Goal: Transaction & Acquisition: Book appointment/travel/reservation

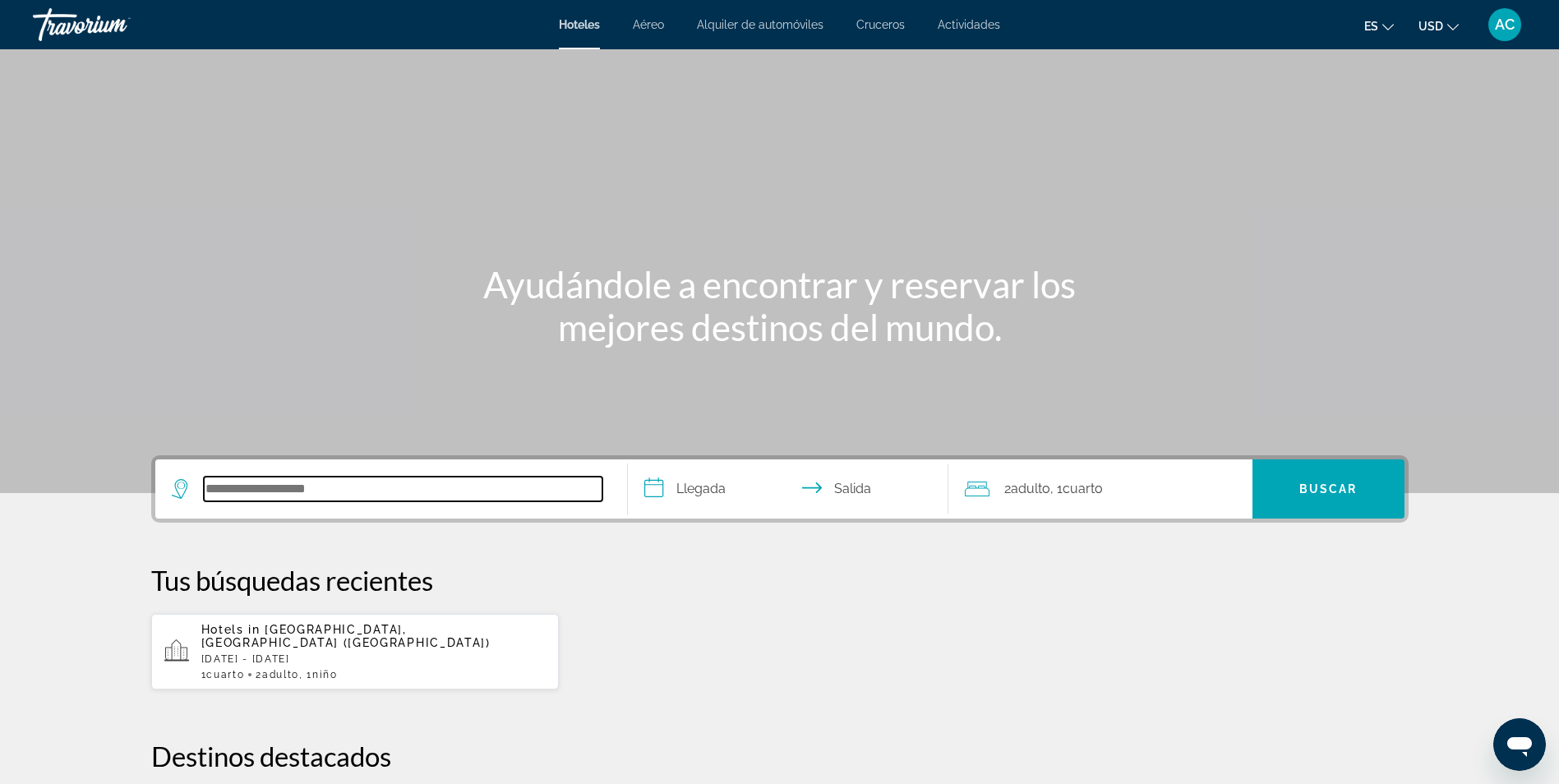
click at [323, 498] on input "Search hotel destination" at bounding box center [403, 489] width 399 height 24
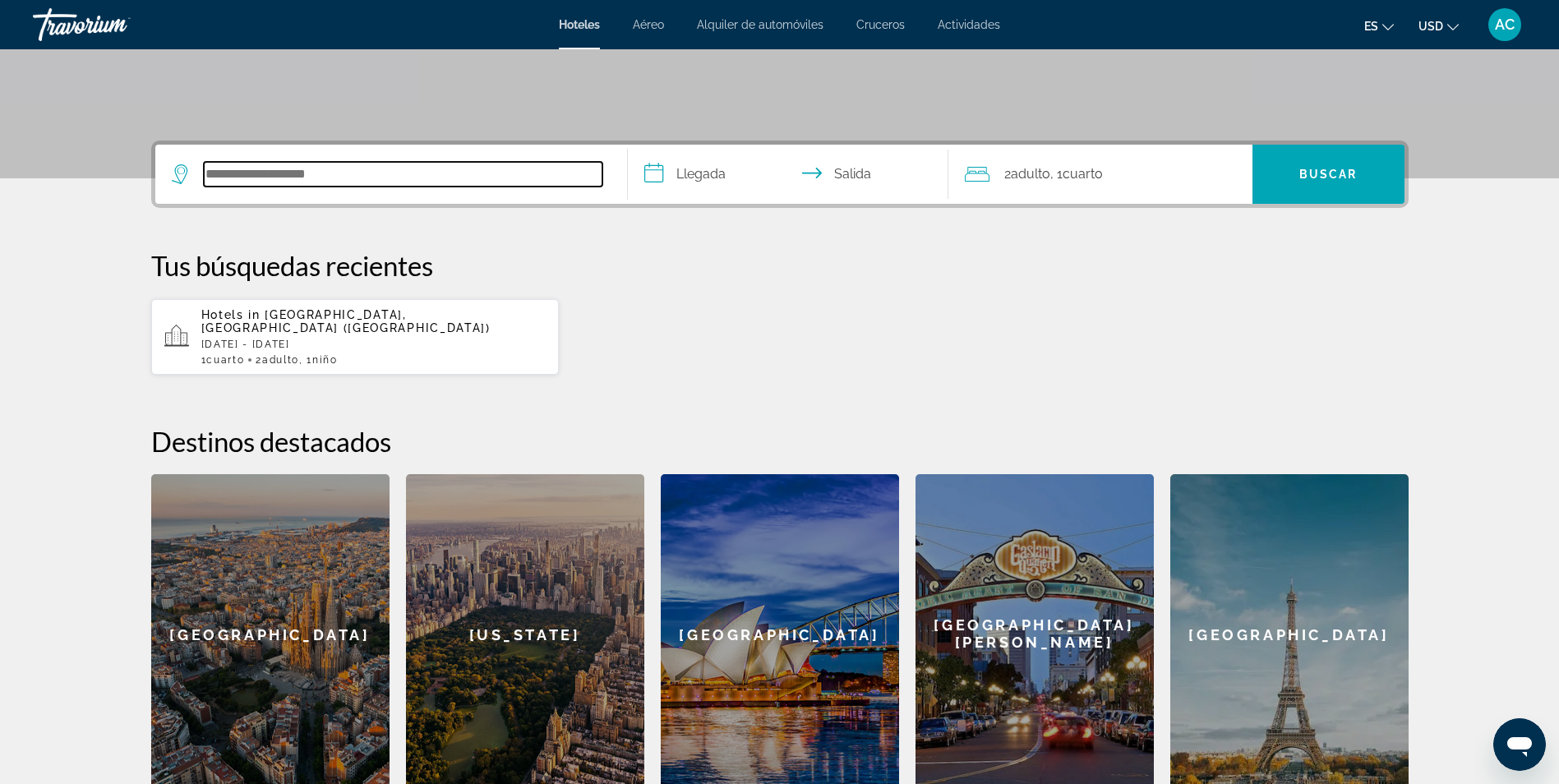
scroll to position [401, 0]
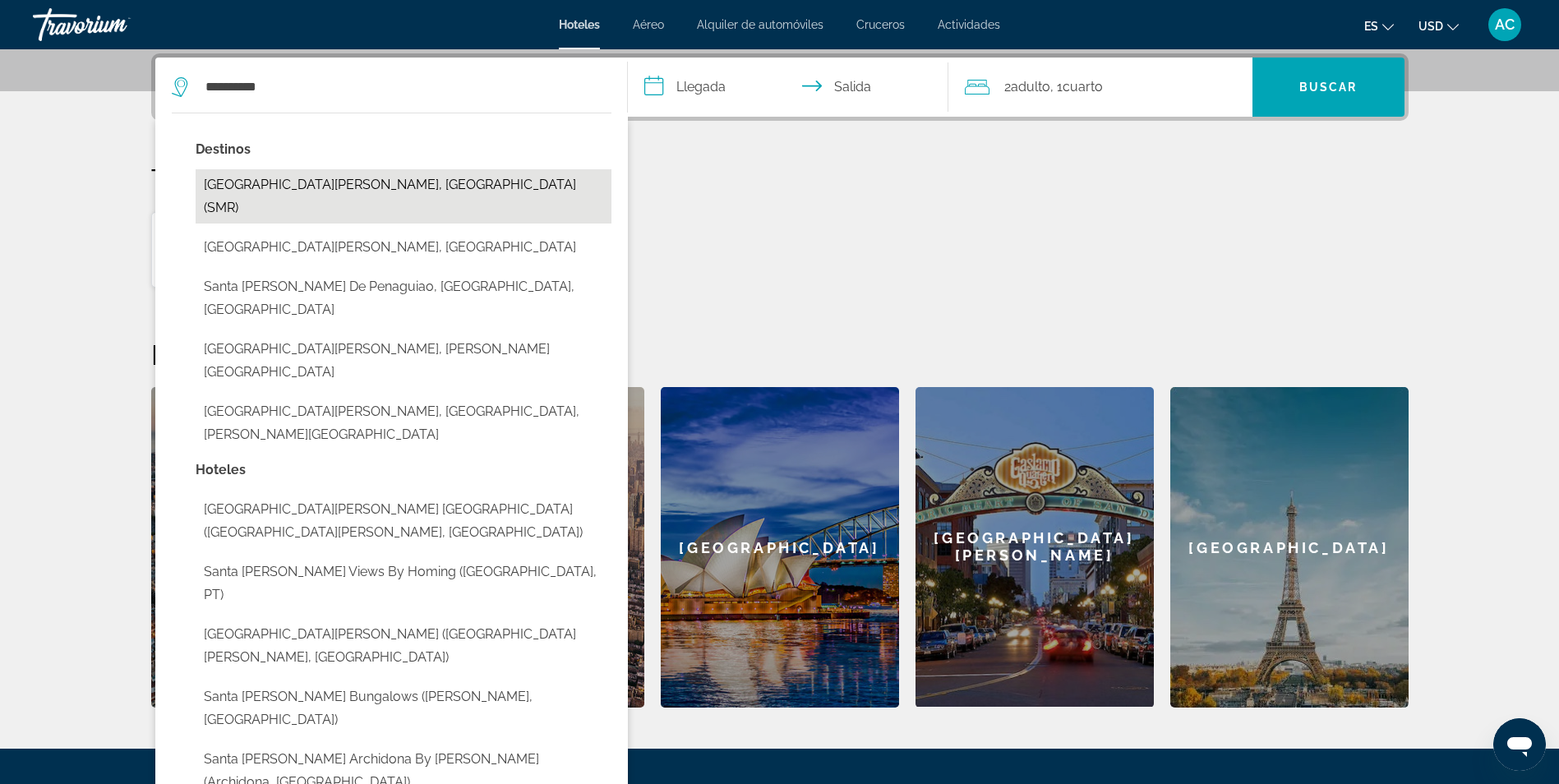
click at [394, 185] on button "[GEOGRAPHIC_DATA][PERSON_NAME], [GEOGRAPHIC_DATA] (SMR)" at bounding box center [403, 196] width 416 height 55
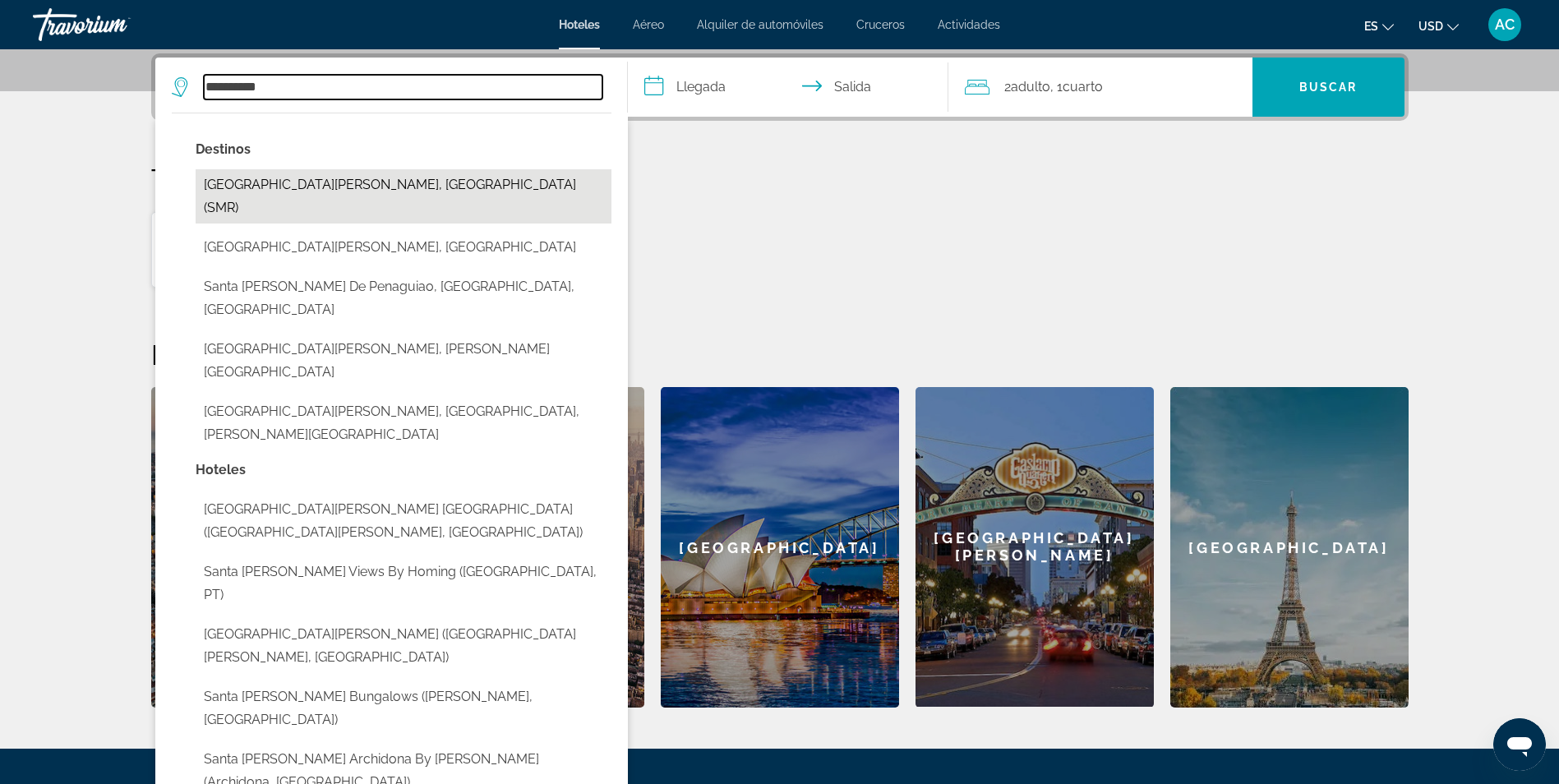
type input "**********"
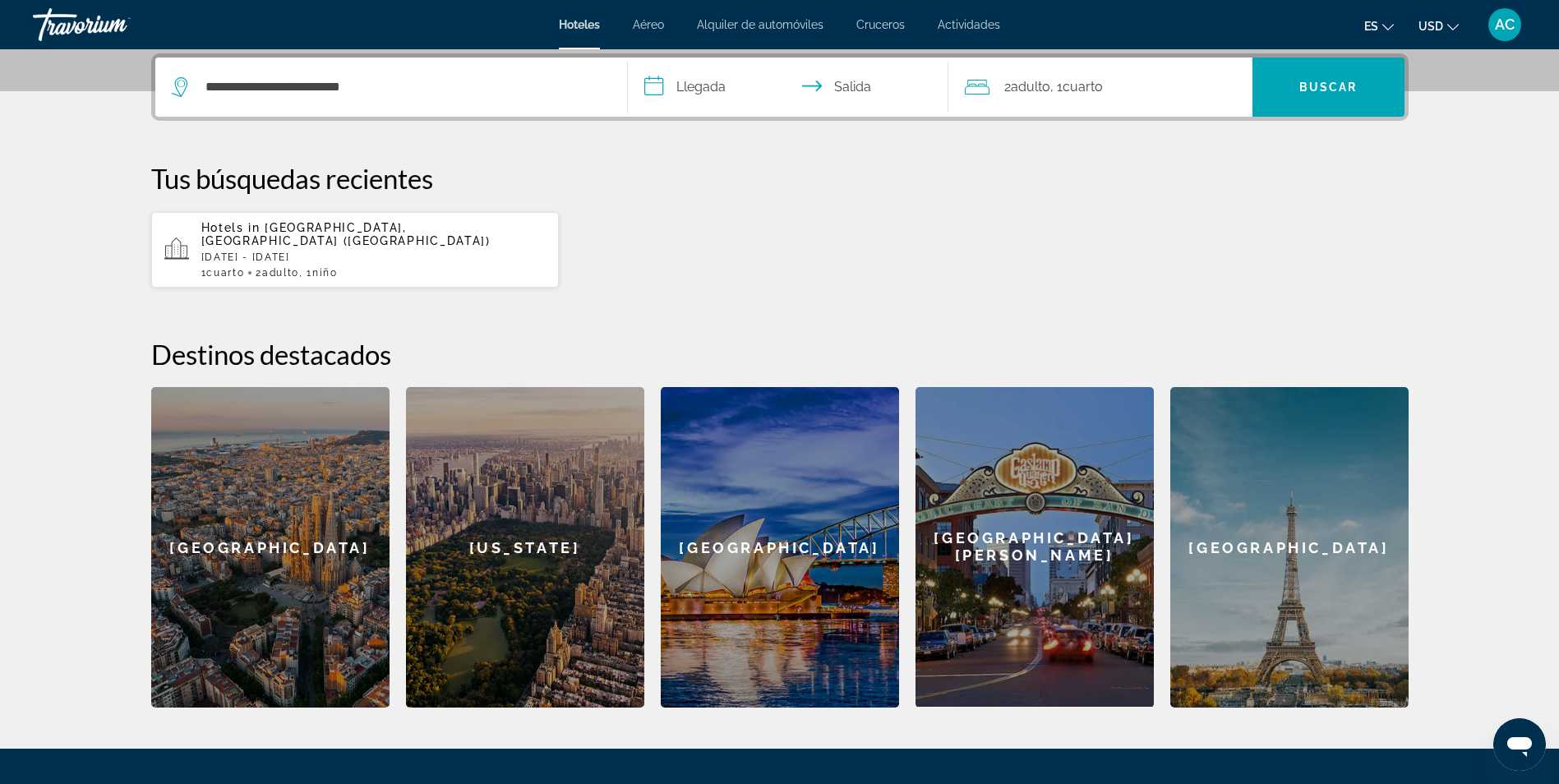
click at [723, 110] on input "**********" at bounding box center [792, 89] width 327 height 64
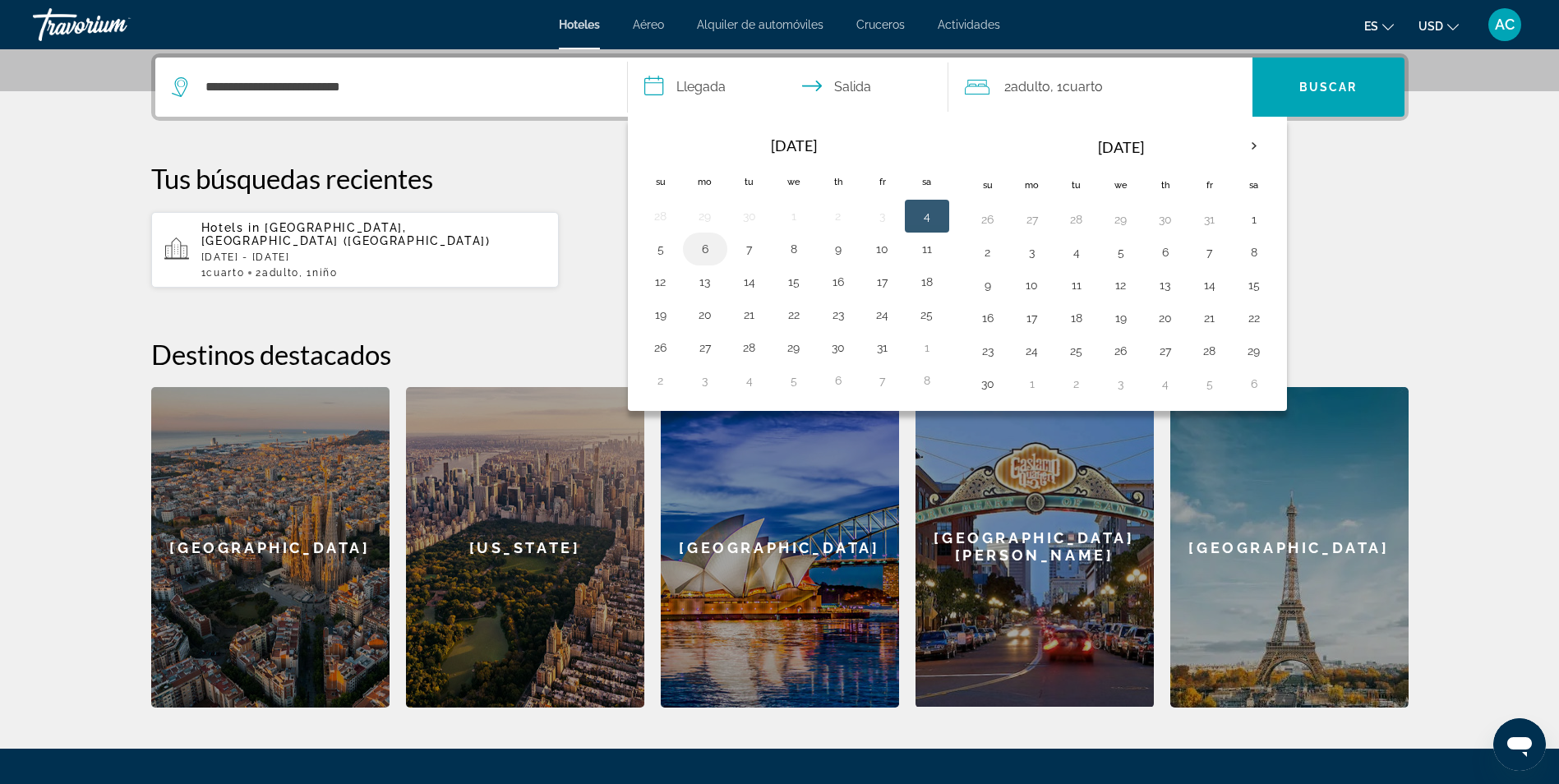
click at [698, 249] on button "6" at bounding box center [705, 249] width 26 height 23
click at [874, 245] on button "10" at bounding box center [883, 249] width 26 height 23
type input "**********"
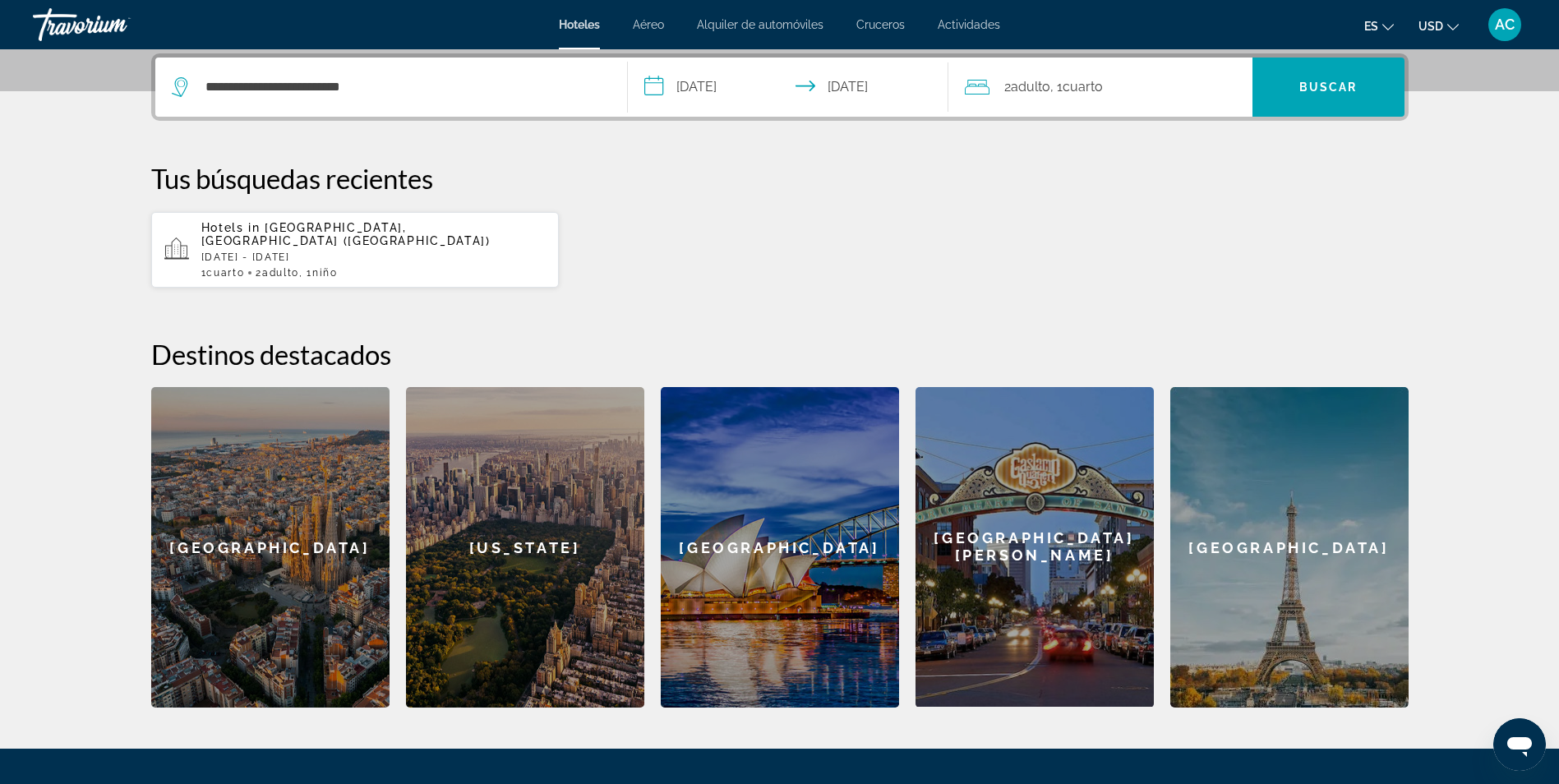
click at [1085, 106] on div "2 Adulto Adulto , 1 Cuarto habitaciones" at bounding box center [1109, 86] width 288 height 59
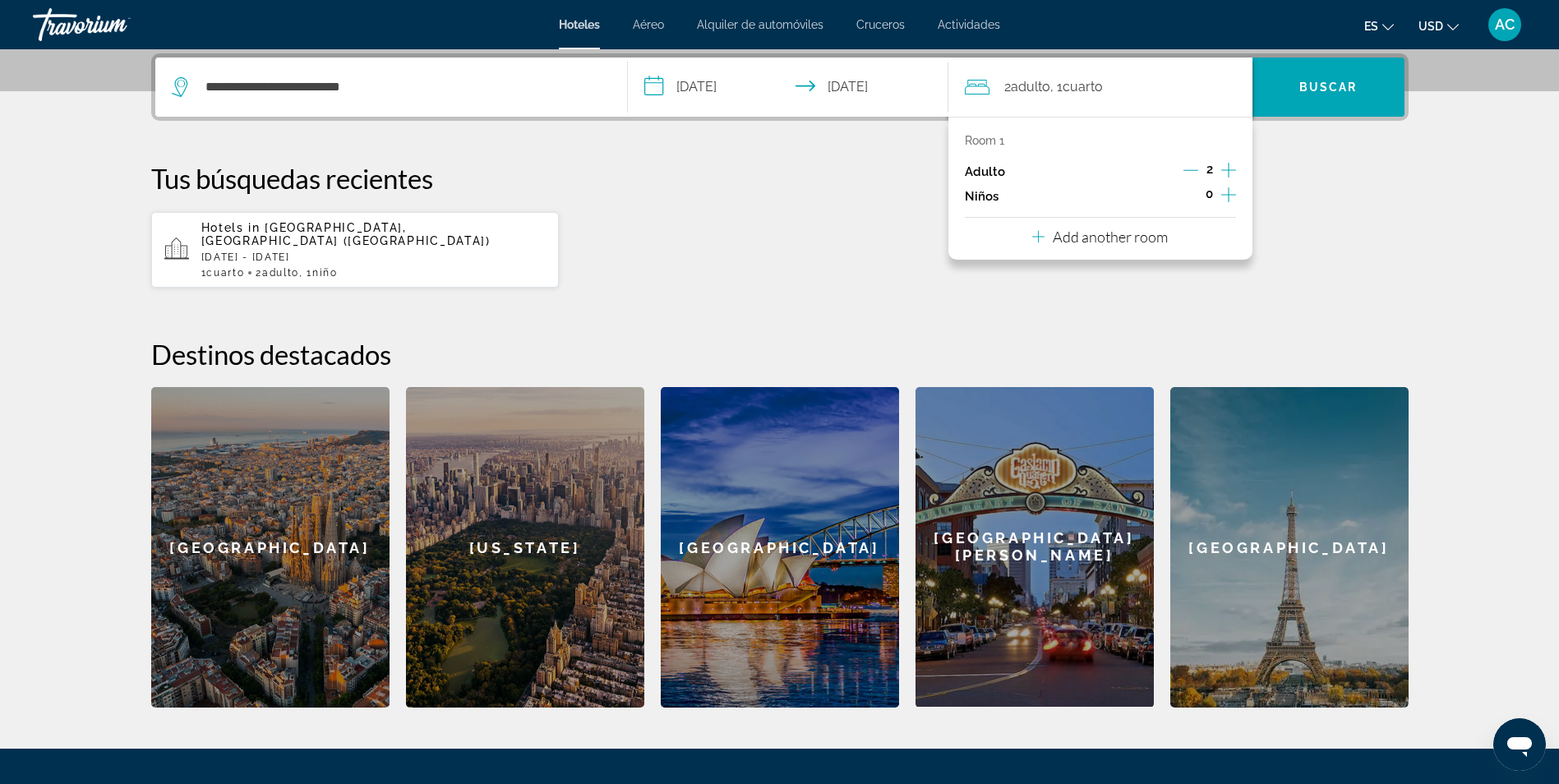
click at [1221, 197] on icon "Increment children" at bounding box center [1229, 195] width 15 height 20
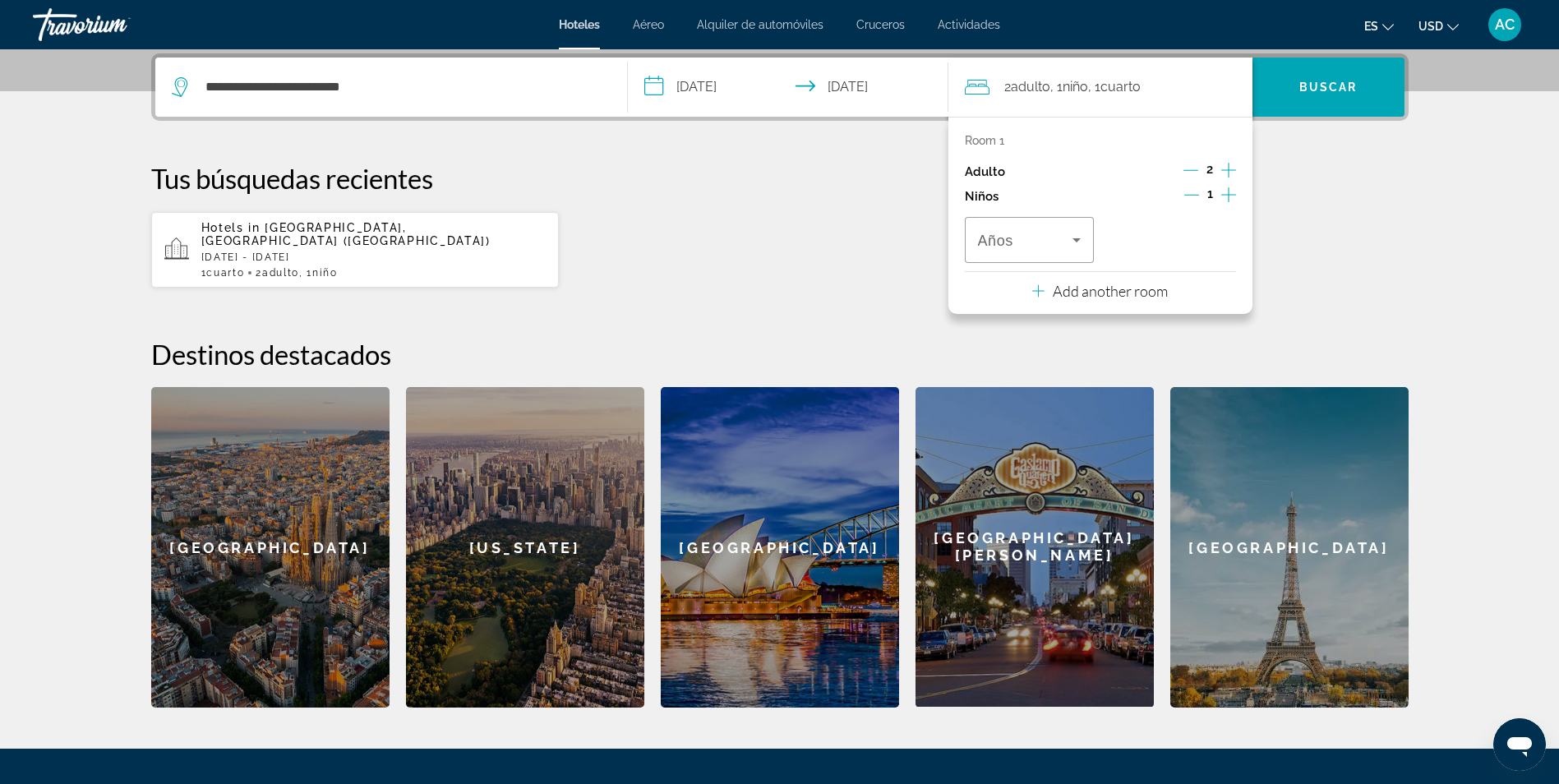
click at [1101, 249] on div "Años" at bounding box center [1100, 240] width 271 height 46
click at [1075, 247] on icon "Travelers: 2 adults, 1 child" at bounding box center [1076, 240] width 20 height 20
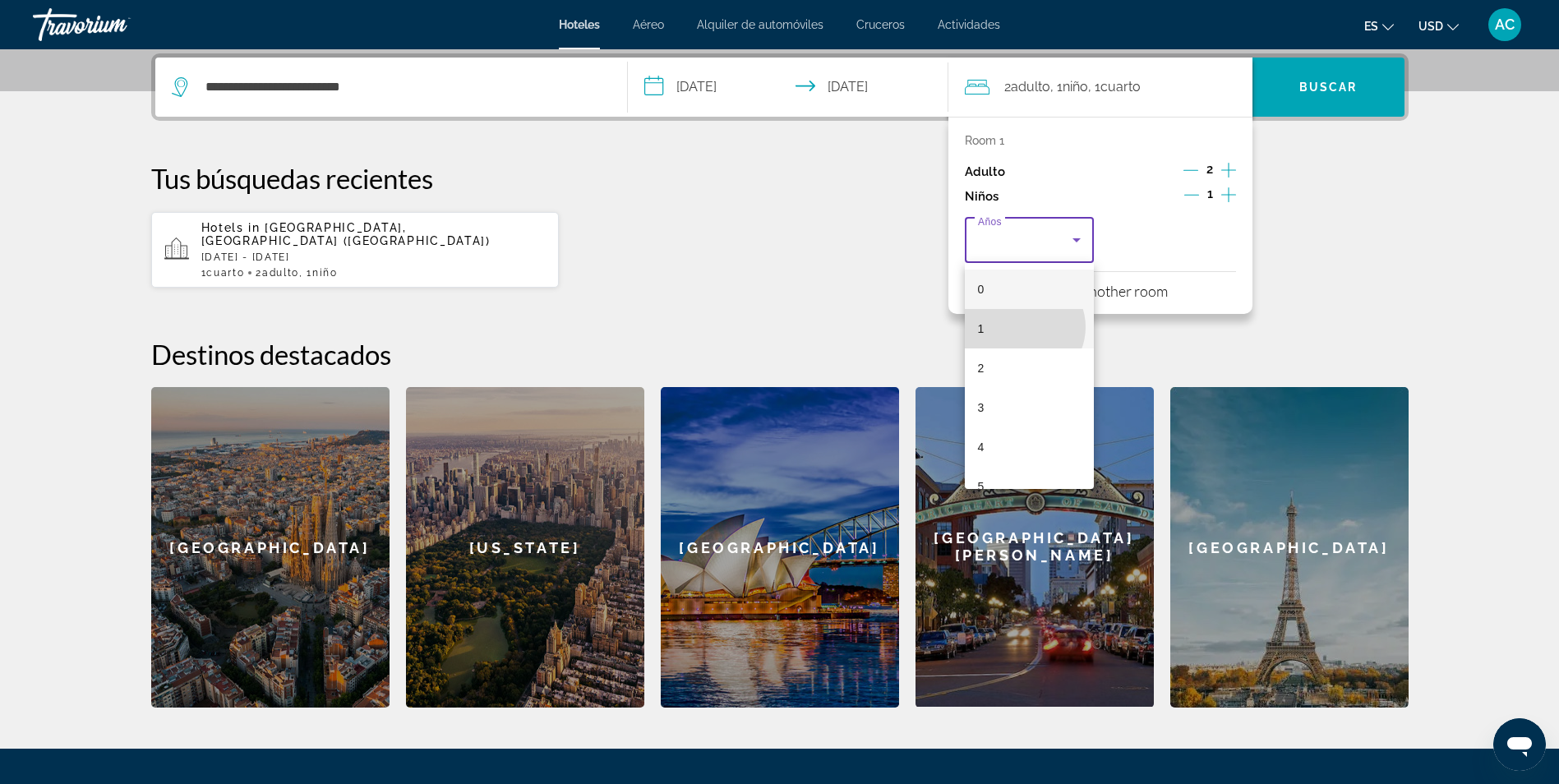
click at [1023, 327] on mat-option "1" at bounding box center [1030, 329] width 130 height 39
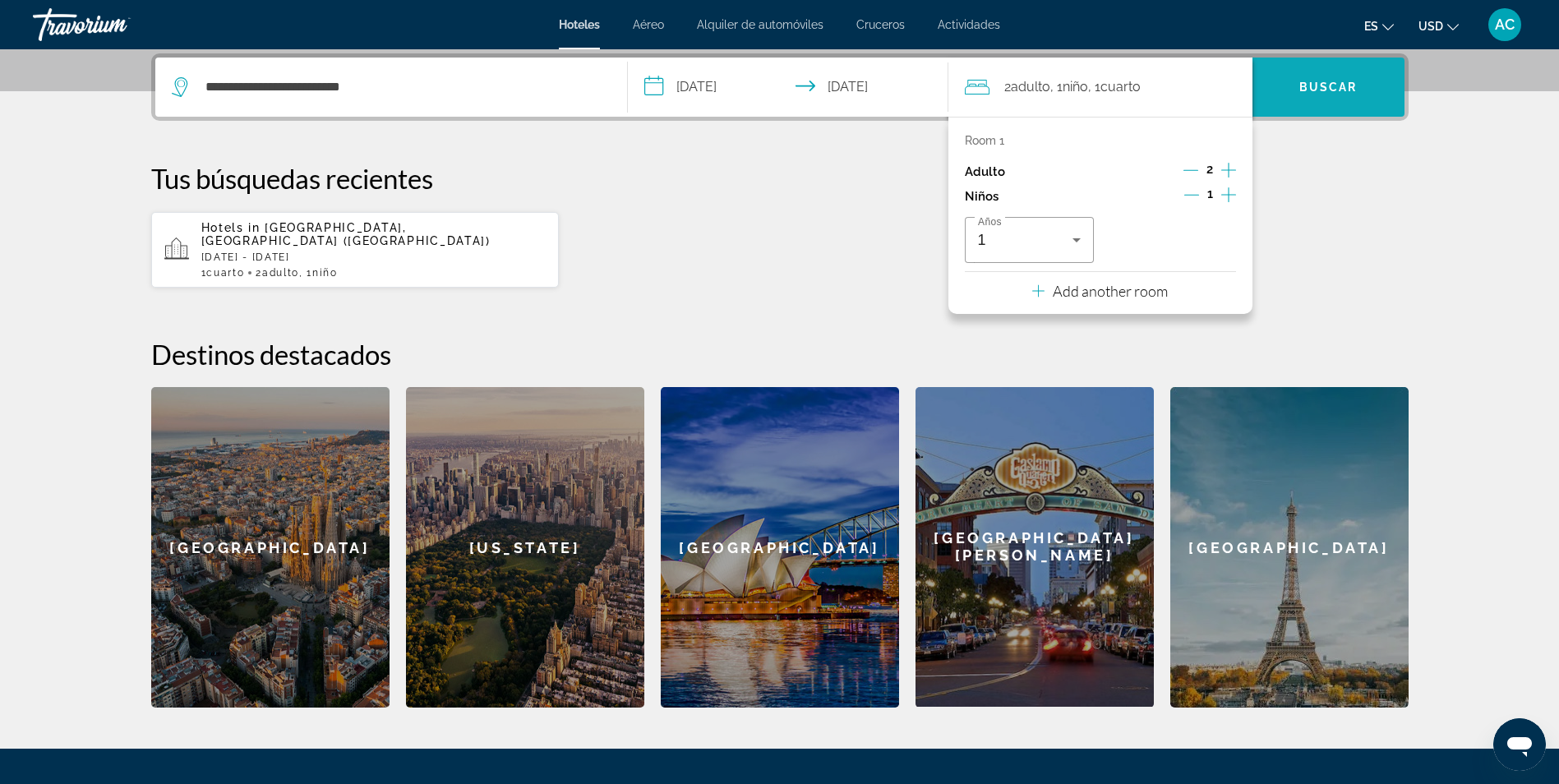
click at [1343, 80] on span "Search" at bounding box center [1329, 87] width 152 height 39
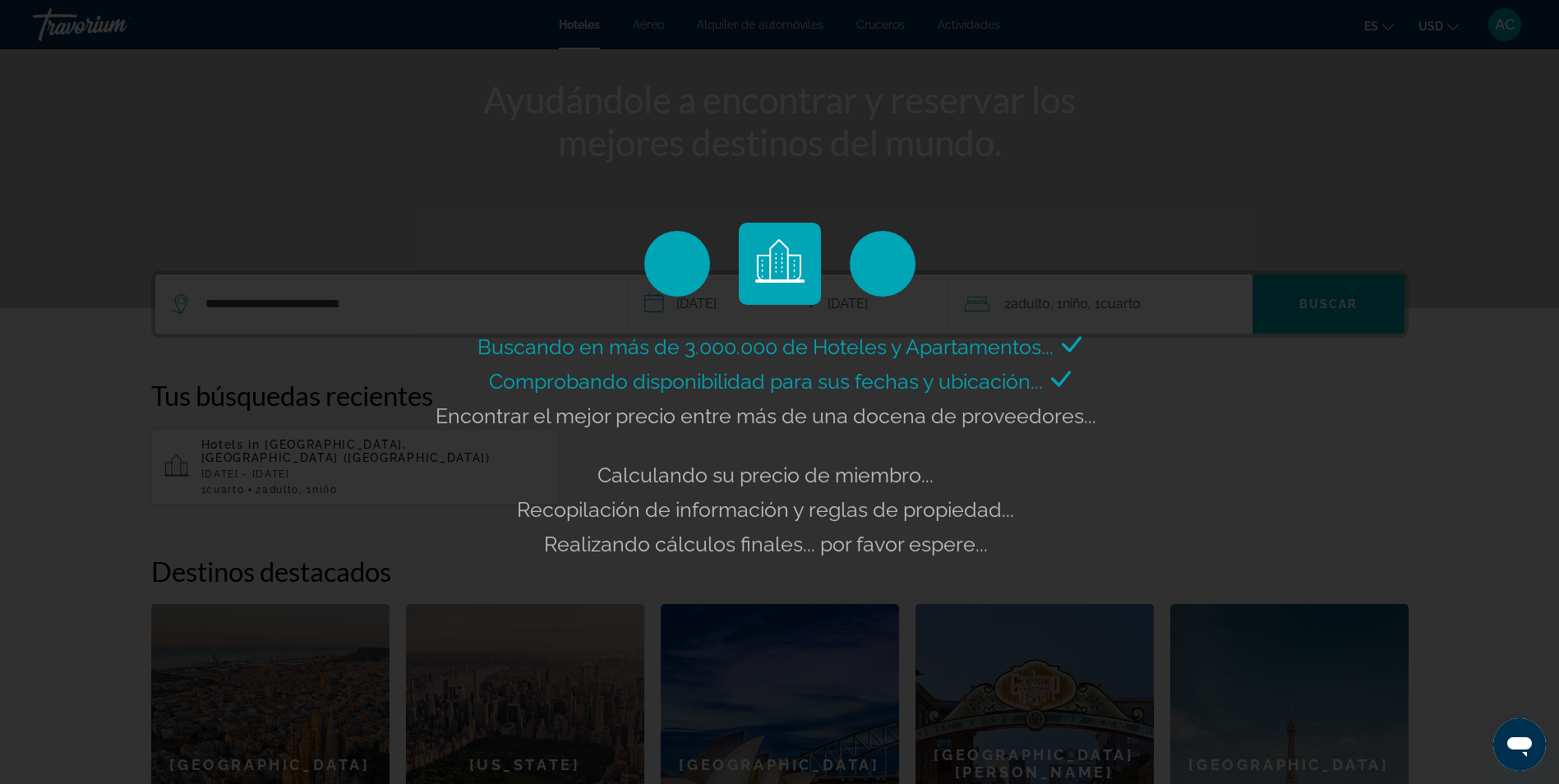
scroll to position [155, 0]
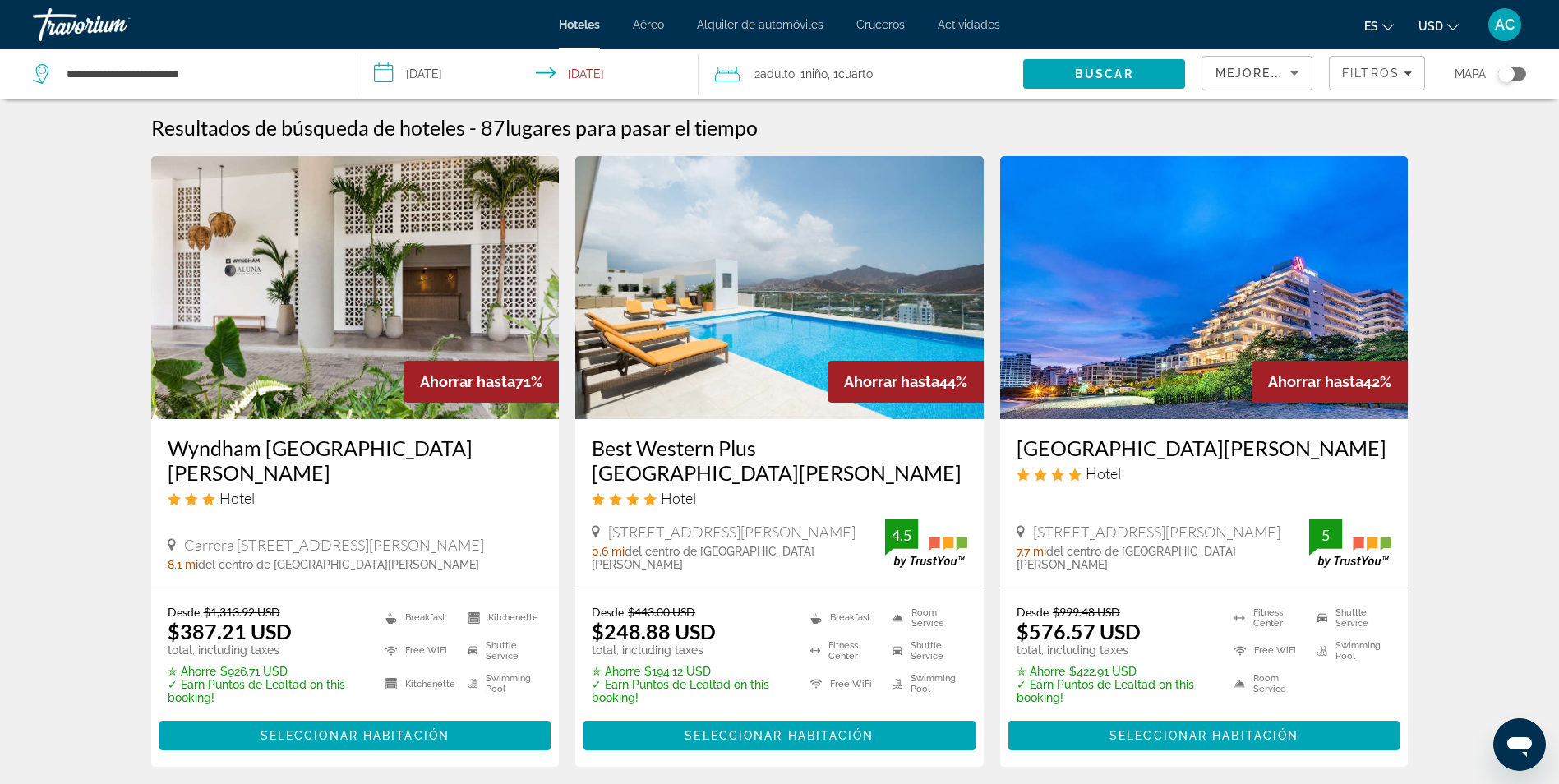
click at [1440, 24] on span "USD" at bounding box center [1430, 26] width 24 height 13
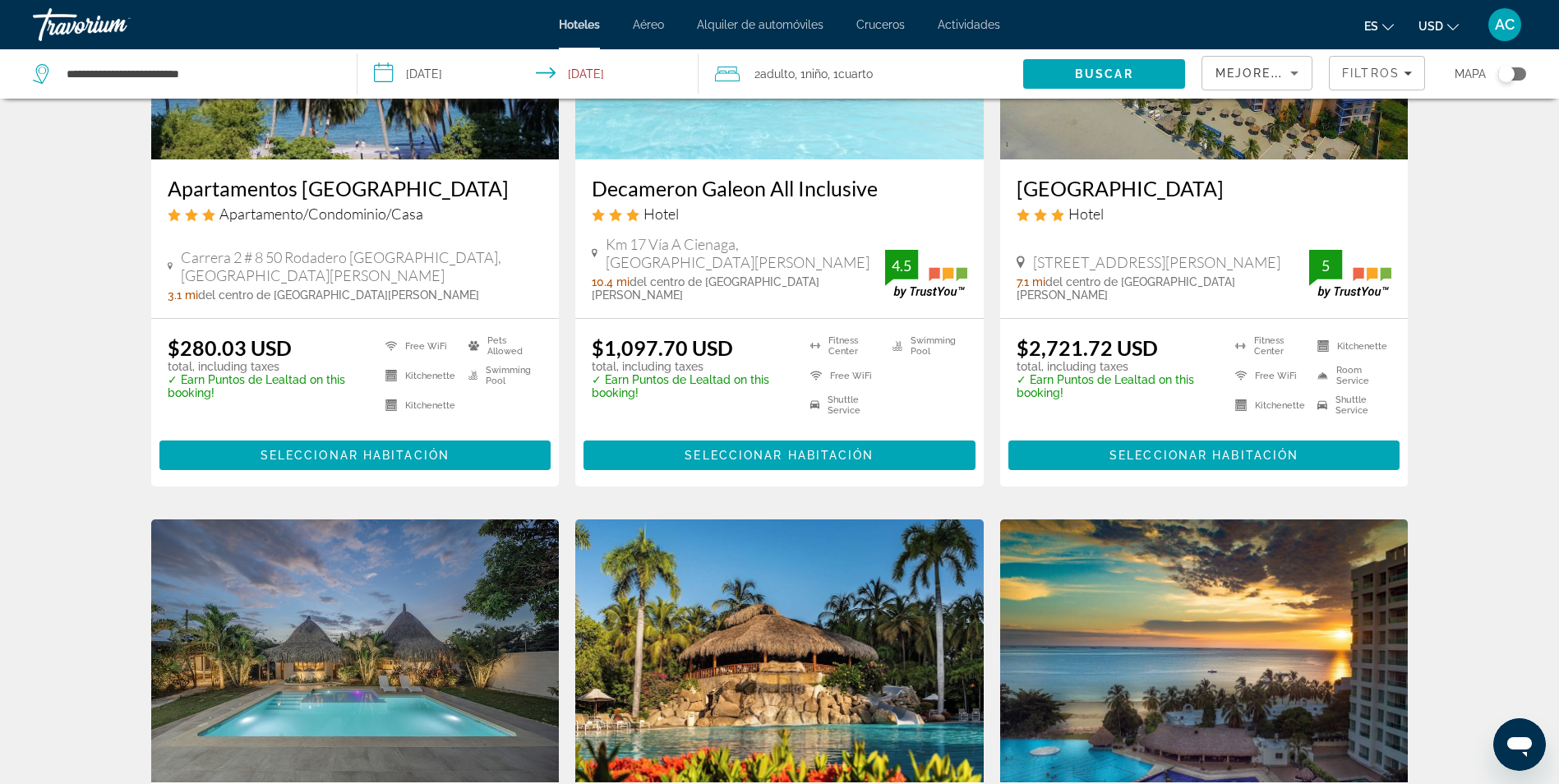
scroll to position [1971, 0]
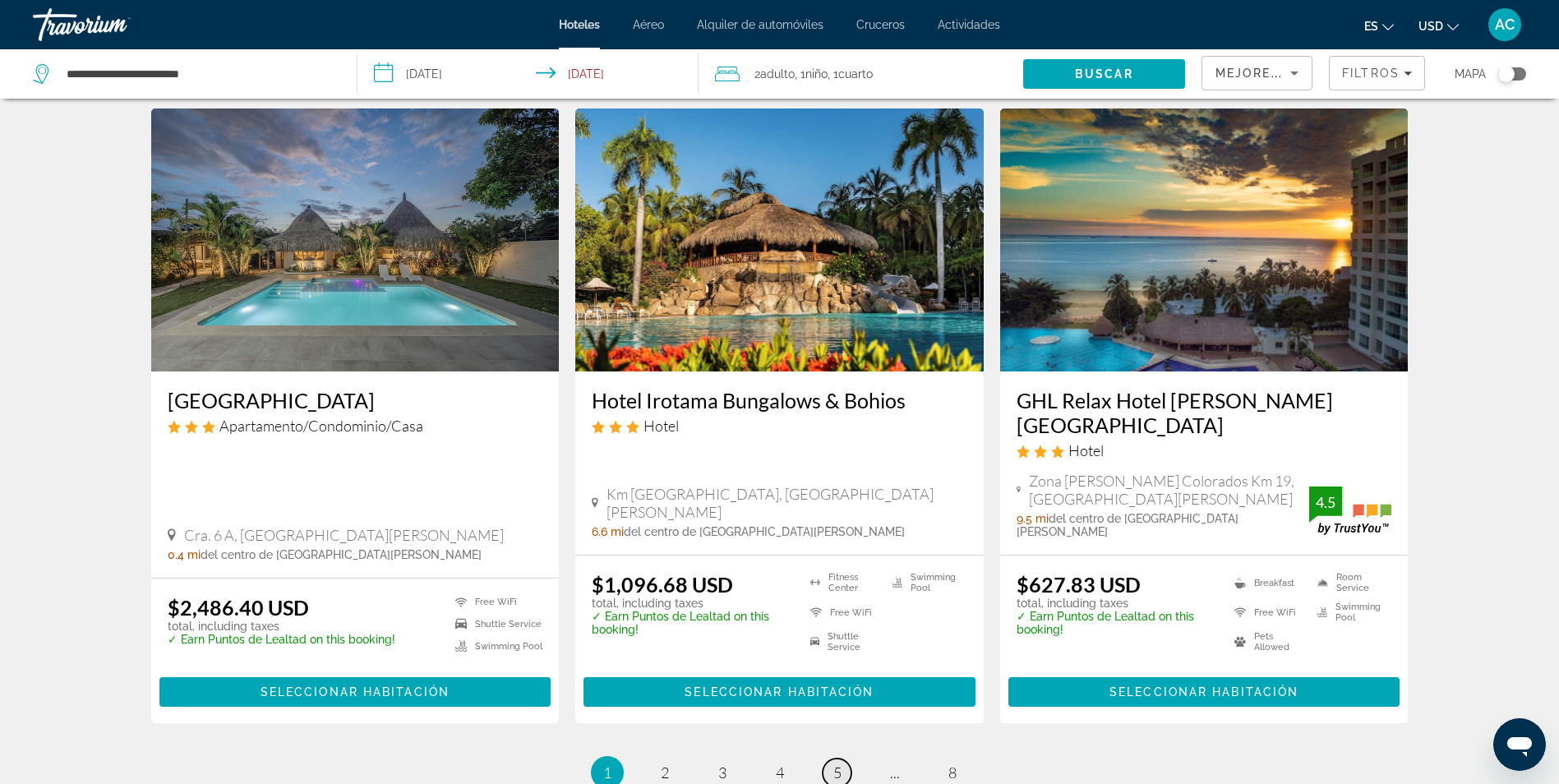
click at [828, 759] on link "page 5" at bounding box center [837, 773] width 29 height 29
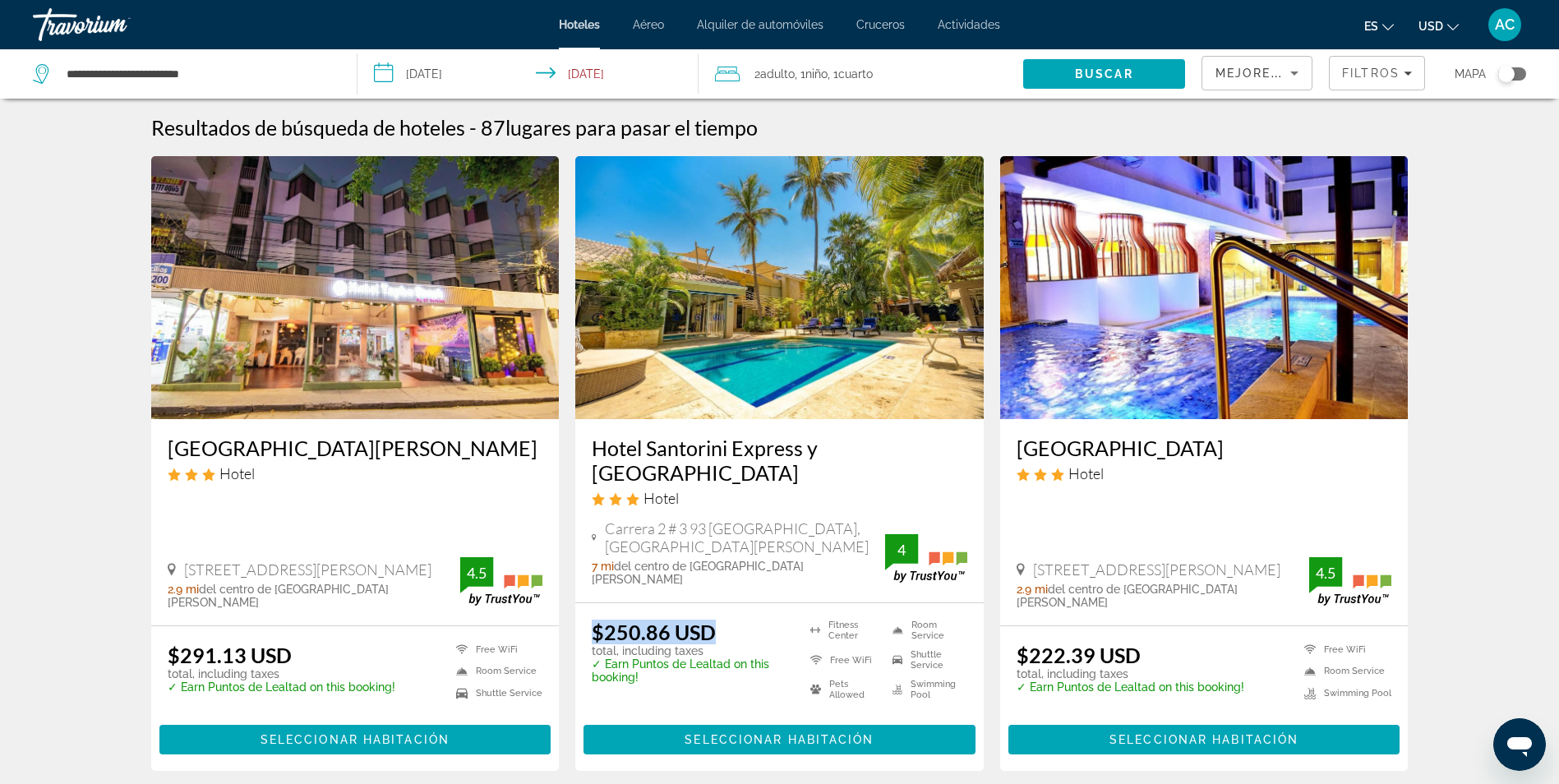
drag, startPoint x: 688, startPoint y: 596, endPoint x: 594, endPoint y: 595, distance: 94.0
click at [594, 619] on div "$250.86 USD total, including taxes" at bounding box center [690, 638] width 197 height 38
click at [733, 732] on span "Seleccionar habitación" at bounding box center [779, 739] width 189 height 13
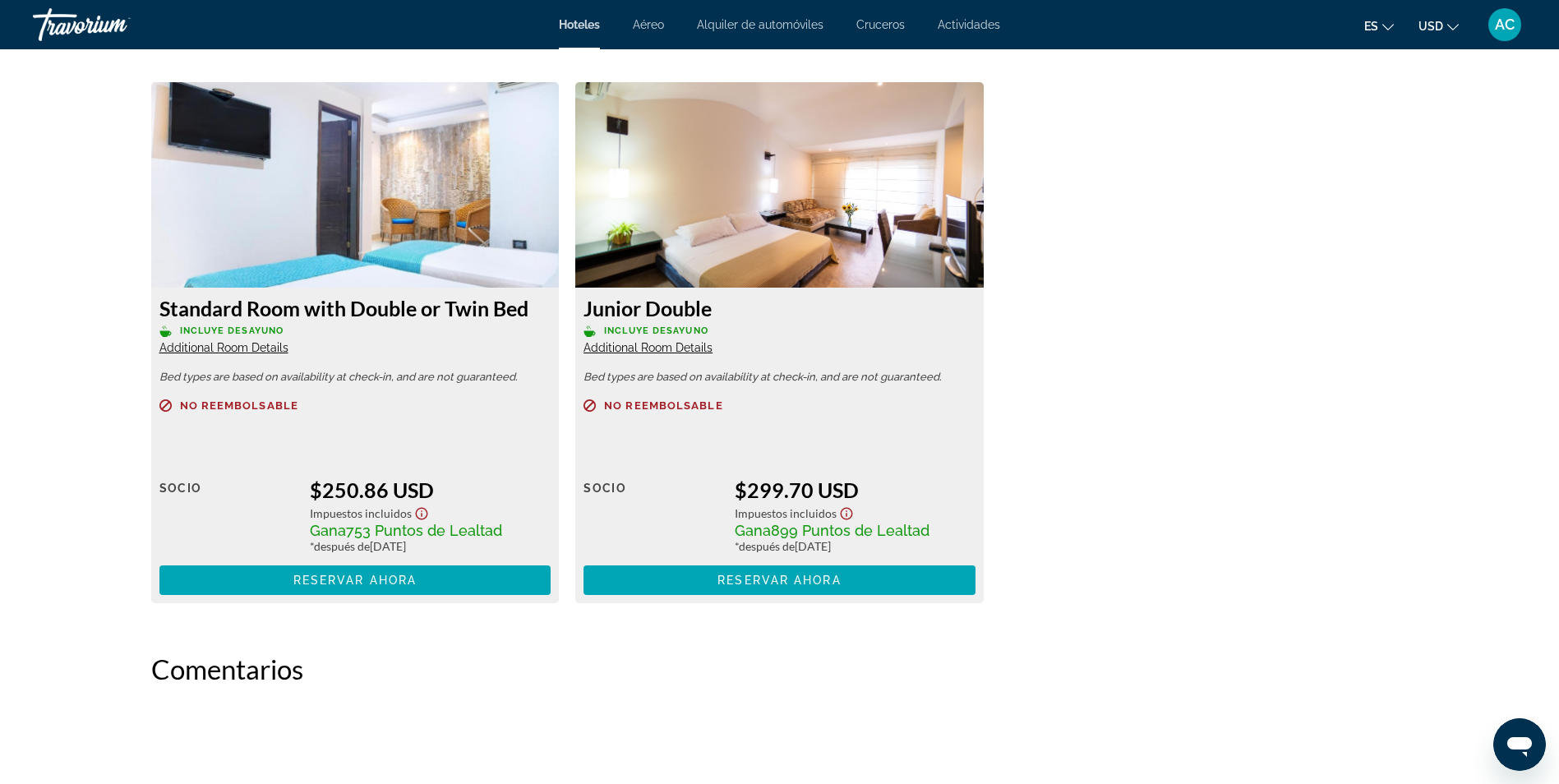
scroll to position [2218, 0]
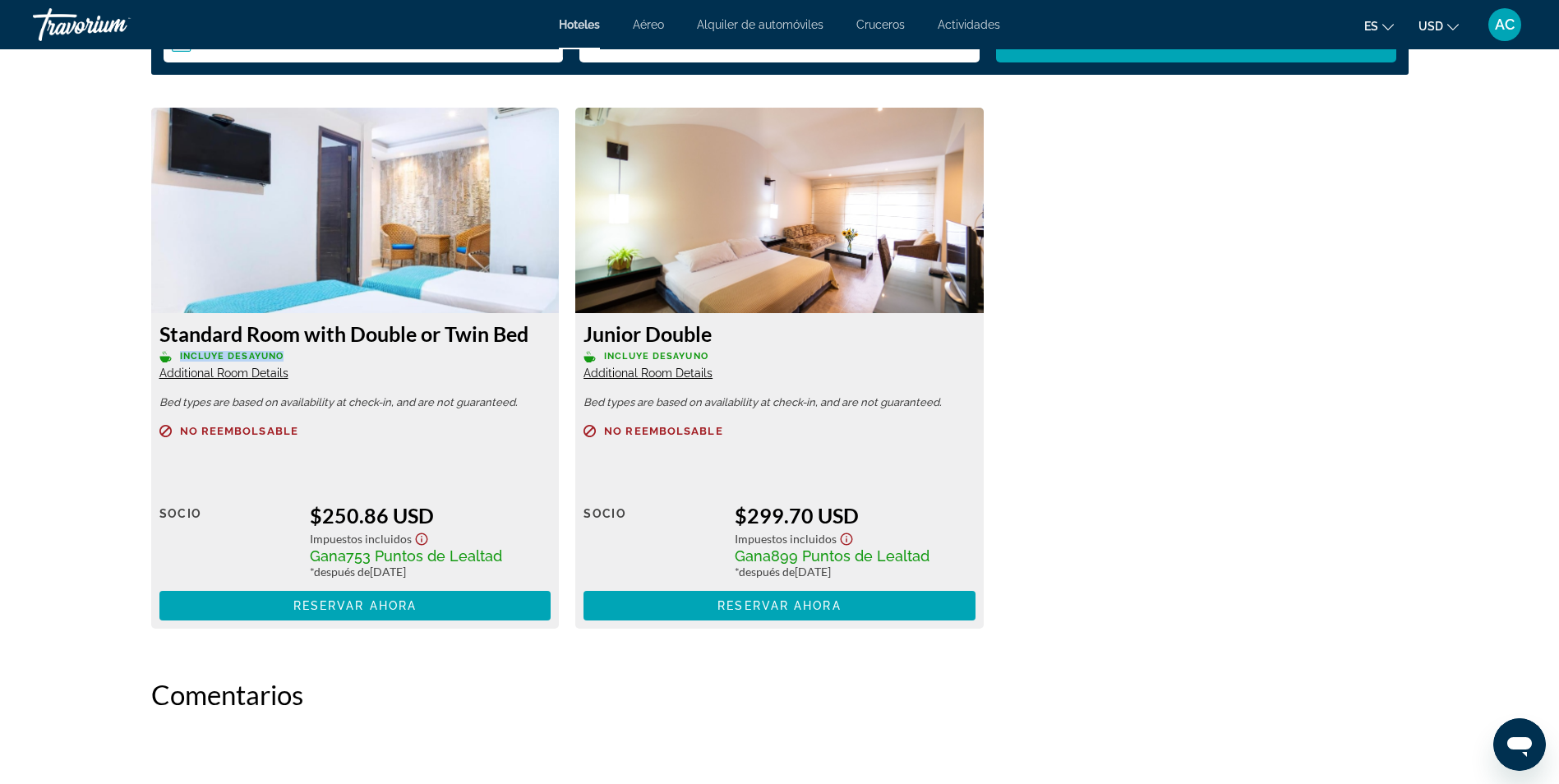
drag, startPoint x: 298, startPoint y: 358, endPoint x: 166, endPoint y: 349, distance: 132.3
click at [166, 349] on div "Standard Room with Double or Twin Bed Incluye desayuno Additional Room Details" at bounding box center [355, 351] width 392 height 59
drag, startPoint x: 728, startPoint y: 344, endPoint x: 574, endPoint y: 352, distance: 154.2
click at [574, 352] on div "Junior Double Incluye desayuno Additional Room Details Bed types are based on a…" at bounding box center [780, 368] width 425 height 521
drag, startPoint x: 309, startPoint y: 562, endPoint x: 447, endPoint y: 566, distance: 138.1
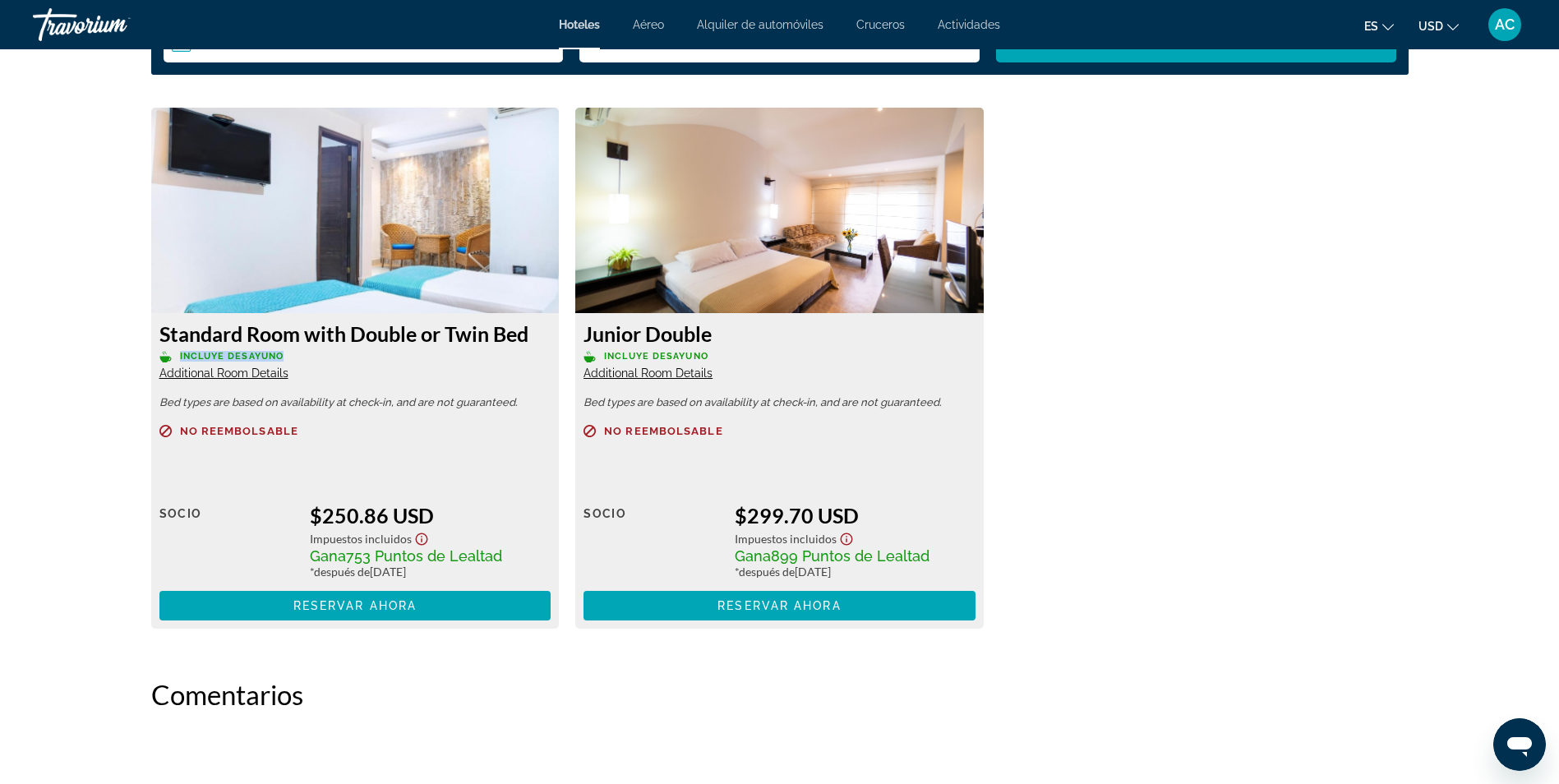
click at [447, 566] on div "Tarifa Minorista $0.00 cuando canjeas Socio $250.86 USD Impuestos incluidos Gan…" at bounding box center [355, 545] width 392 height 148
drag, startPoint x: 447, startPoint y: 566, endPoint x: 433, endPoint y: 570, distance: 14.6
click at [433, 570] on div "* después de [DATE]" at bounding box center [430, 571] width 241 height 14
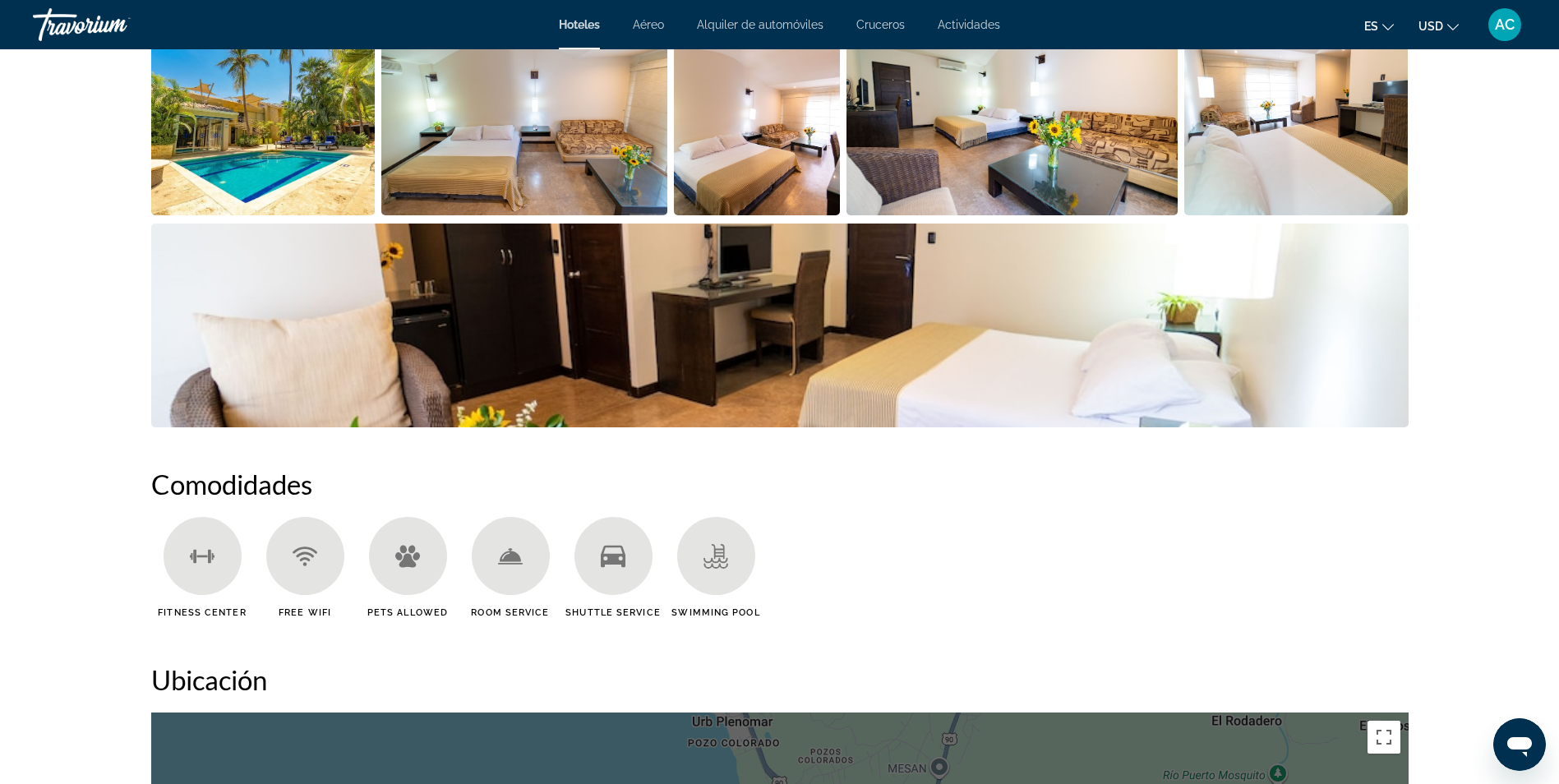
scroll to position [1068, 0]
